Goal: Information Seeking & Learning: Learn about a topic

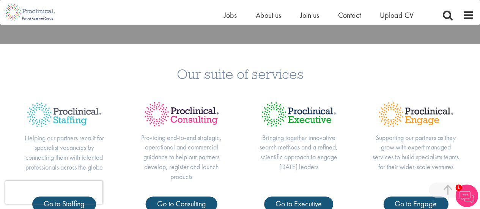
scroll to position [266, 0]
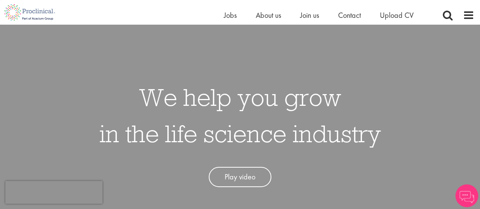
scroll to position [152, 0]
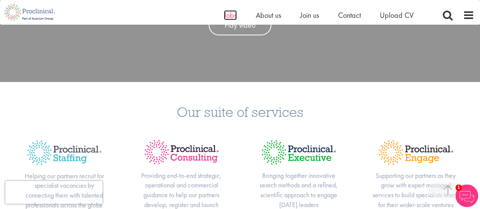
click at [226, 12] on span "Jobs" at bounding box center [230, 15] width 13 height 10
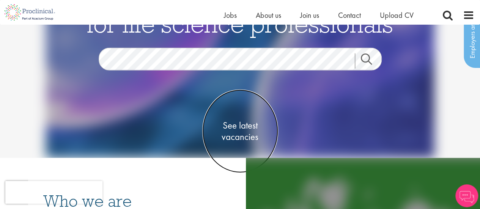
click at [231, 123] on span "See latest vacancies" at bounding box center [240, 131] width 76 height 23
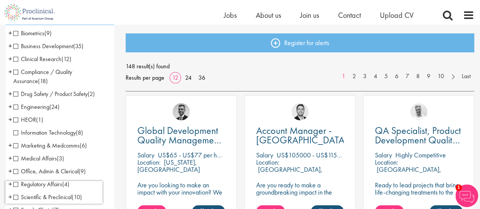
scroll to position [152, 0]
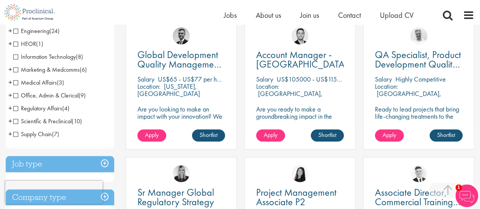
click at [16, 120] on span "Scientific & Preclinical" at bounding box center [42, 121] width 58 height 8
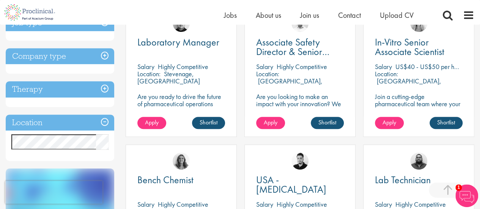
scroll to position [76, 0]
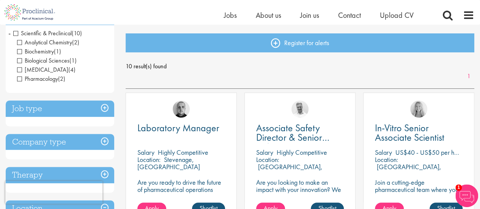
click at [106, 106] on h3 "Job type" at bounding box center [60, 109] width 109 height 16
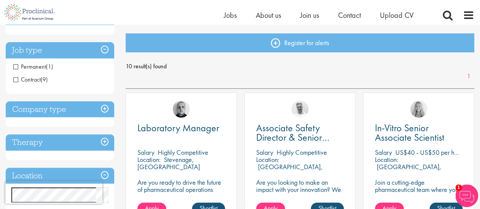
click at [109, 109] on h3 "Company type" at bounding box center [60, 109] width 109 height 16
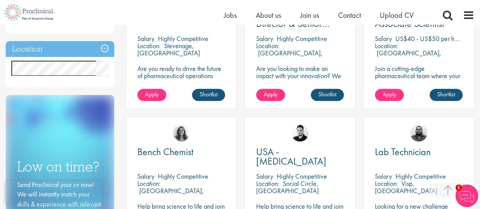
scroll to position [114, 0]
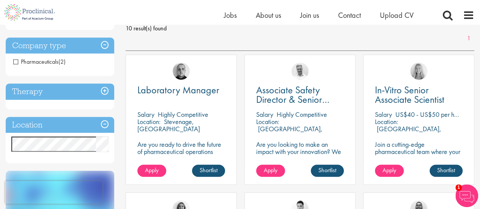
click at [105, 88] on h3 "Therapy" at bounding box center [60, 92] width 109 height 16
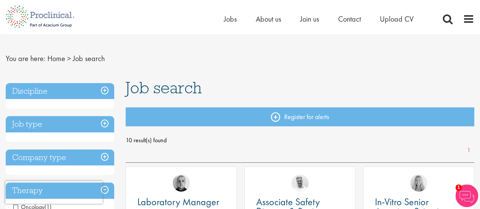
scroll to position [0, 0]
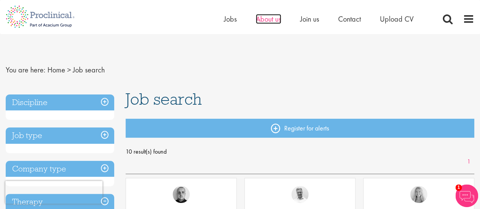
click at [276, 18] on span "About us" at bounding box center [268, 19] width 25 height 10
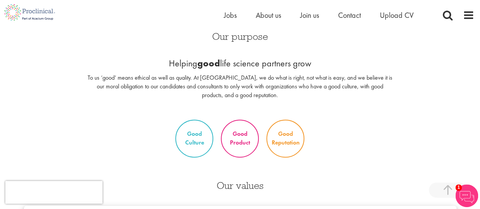
scroll to position [494, 0]
